Goal: Navigation & Orientation: Find specific page/section

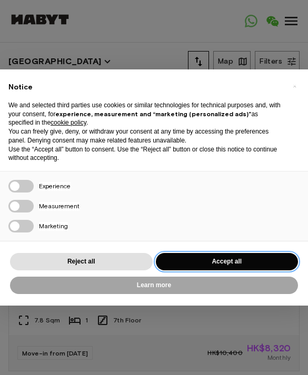
click at [221, 254] on button "Accept all" at bounding box center [227, 261] width 143 height 17
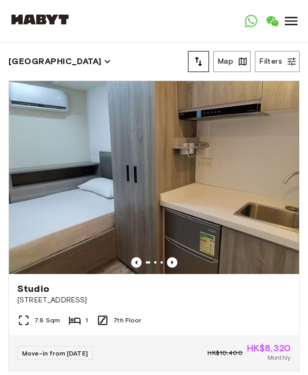
click at [295, 24] on icon at bounding box center [291, 21] width 13 height 8
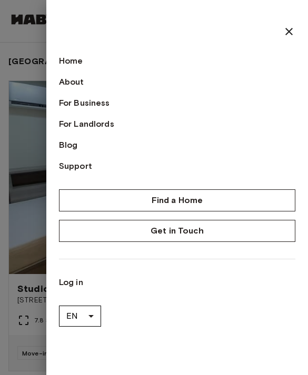
click at [65, 58] on link "Home" at bounding box center [177, 61] width 236 height 13
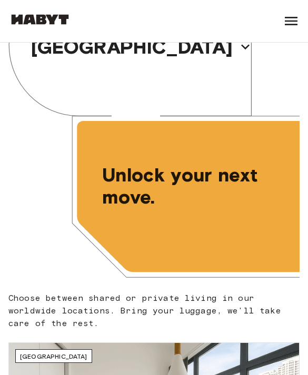
scroll to position [60, 0]
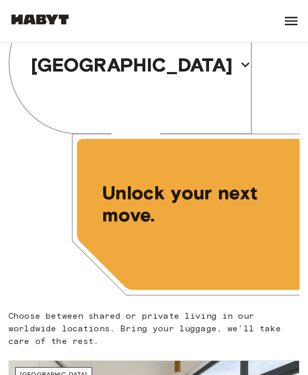
click at [209, 86] on div "[GEOGRAPHIC_DATA]" at bounding box center [153, 65] width 291 height 164
click at [237, 72] on icon "button" at bounding box center [245, 64] width 17 height 17
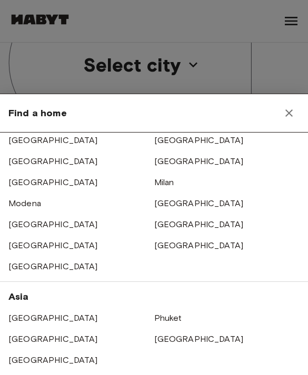
scroll to position [92, 0]
click at [46, 320] on link "[GEOGRAPHIC_DATA]" at bounding box center [52, 318] width 89 height 10
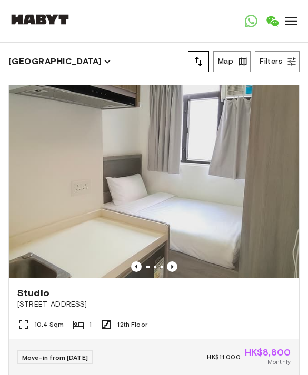
scroll to position [2448, 0]
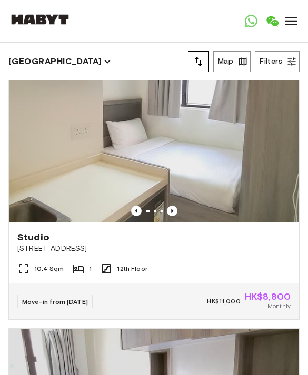
click at [288, 64] on icon "button" at bounding box center [291, 61] width 11 height 11
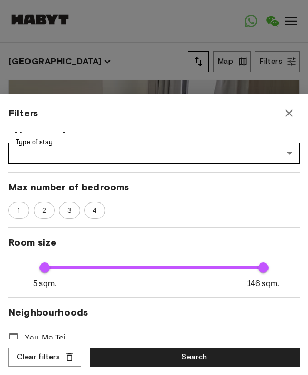
scroll to position [137, 0]
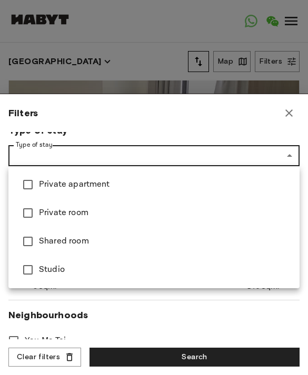
click at [221, 316] on div at bounding box center [154, 187] width 308 height 375
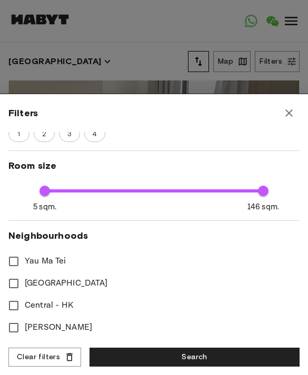
click at [32, 45] on div at bounding box center [154, 187] width 308 height 375
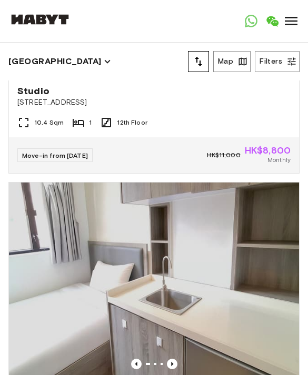
scroll to position [2810, 0]
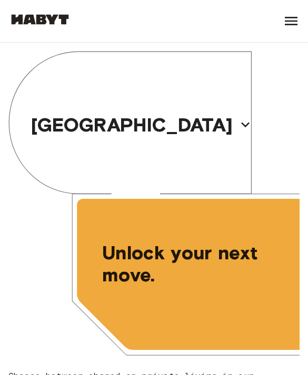
scroll to position [60, 0]
